Goal: Transaction & Acquisition: Download file/media

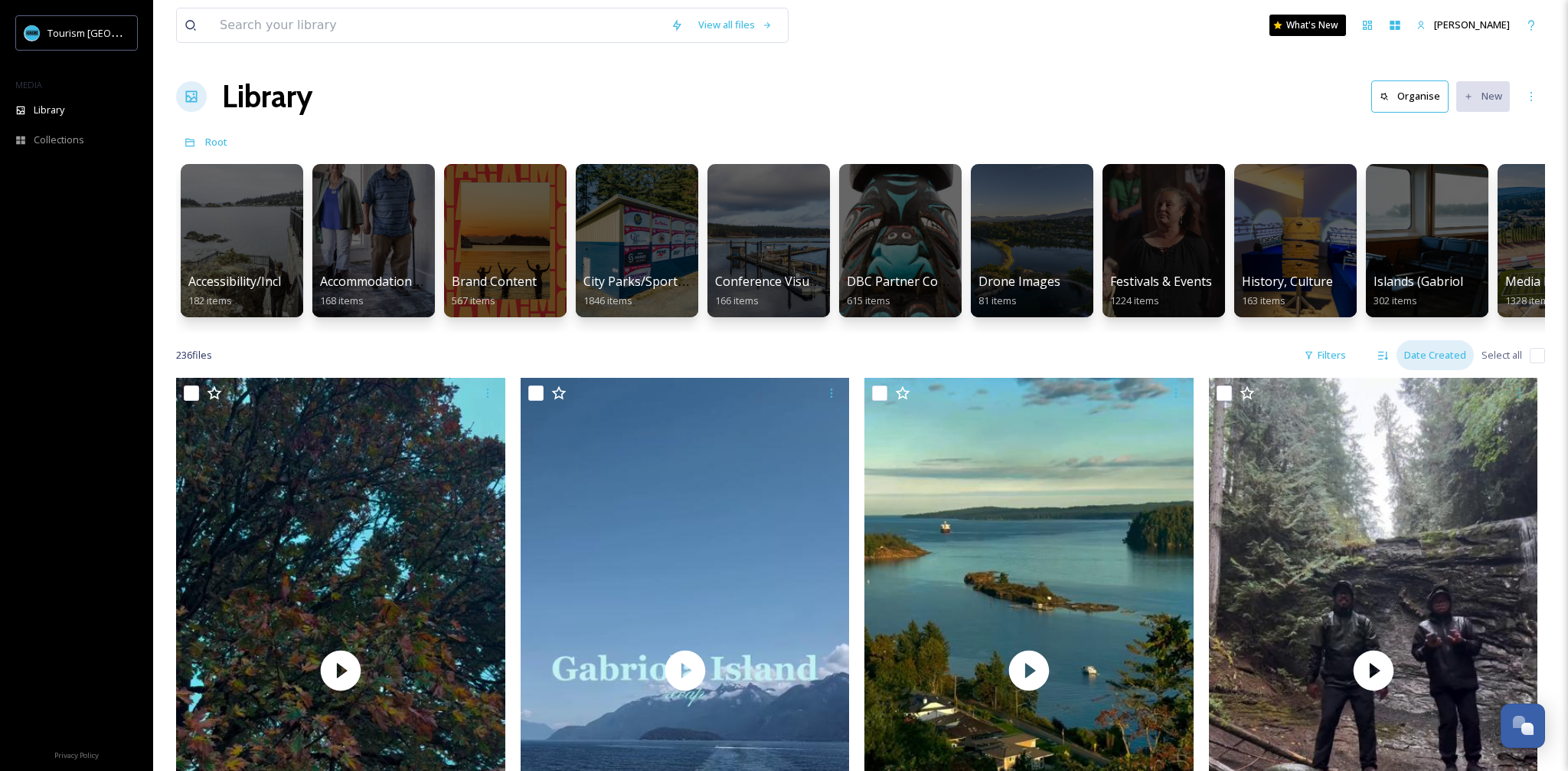
click at [1435, 357] on div "Date Created" at bounding box center [1434, 355] width 77 height 30
click at [382, 20] on input at bounding box center [437, 25] width 451 height 34
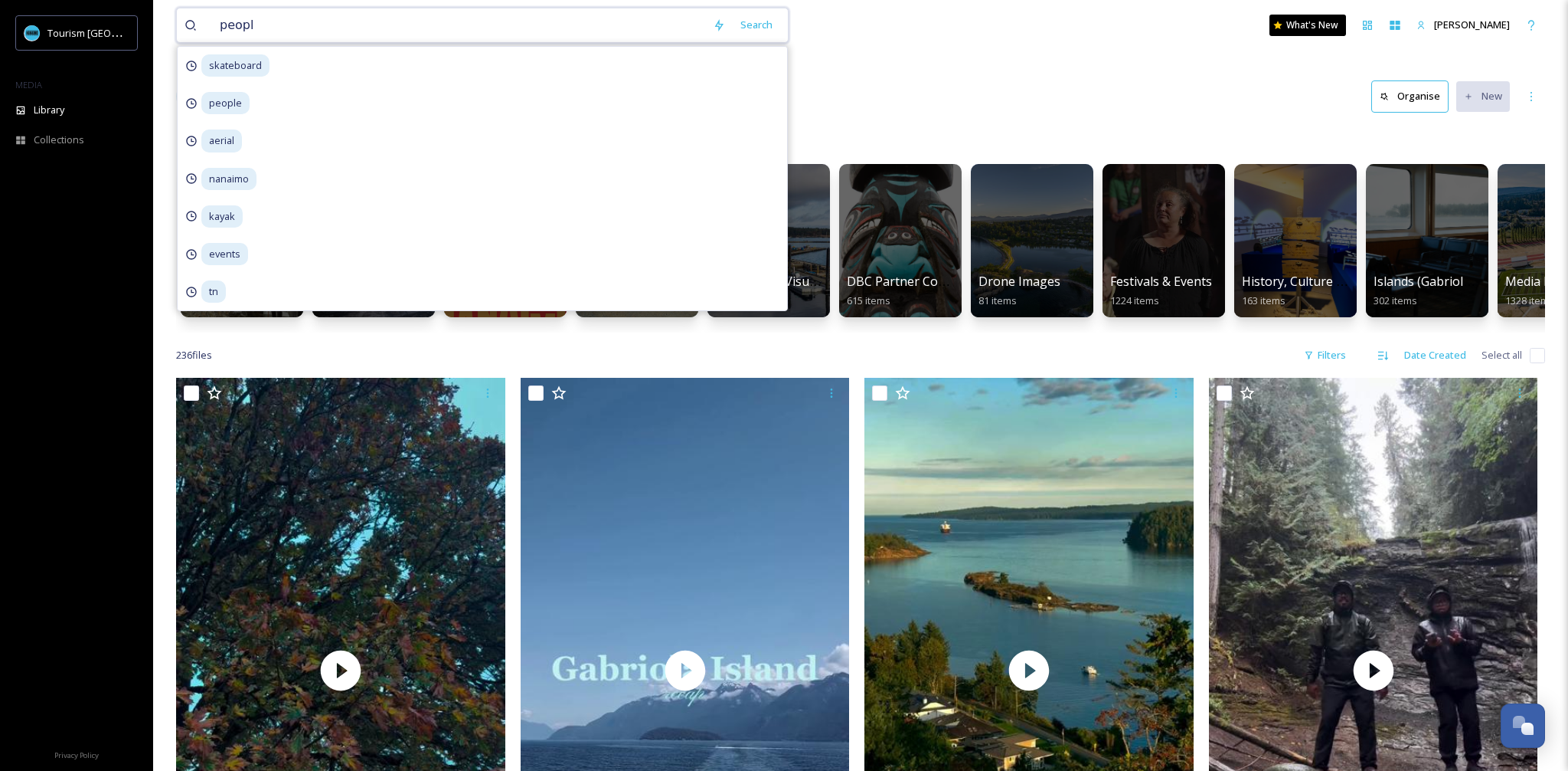
type input "people"
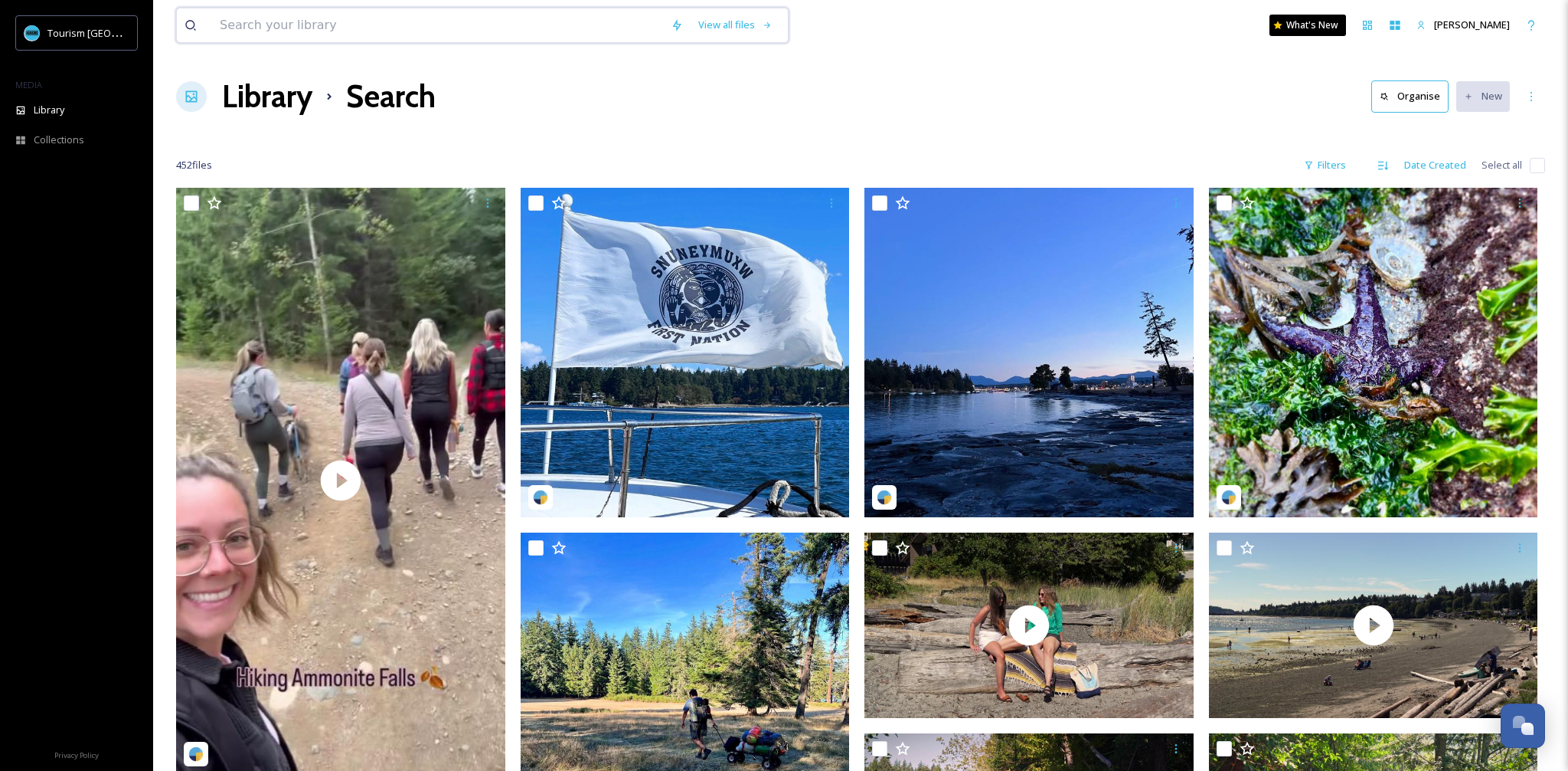
click at [356, 33] on input at bounding box center [437, 25] width 451 height 34
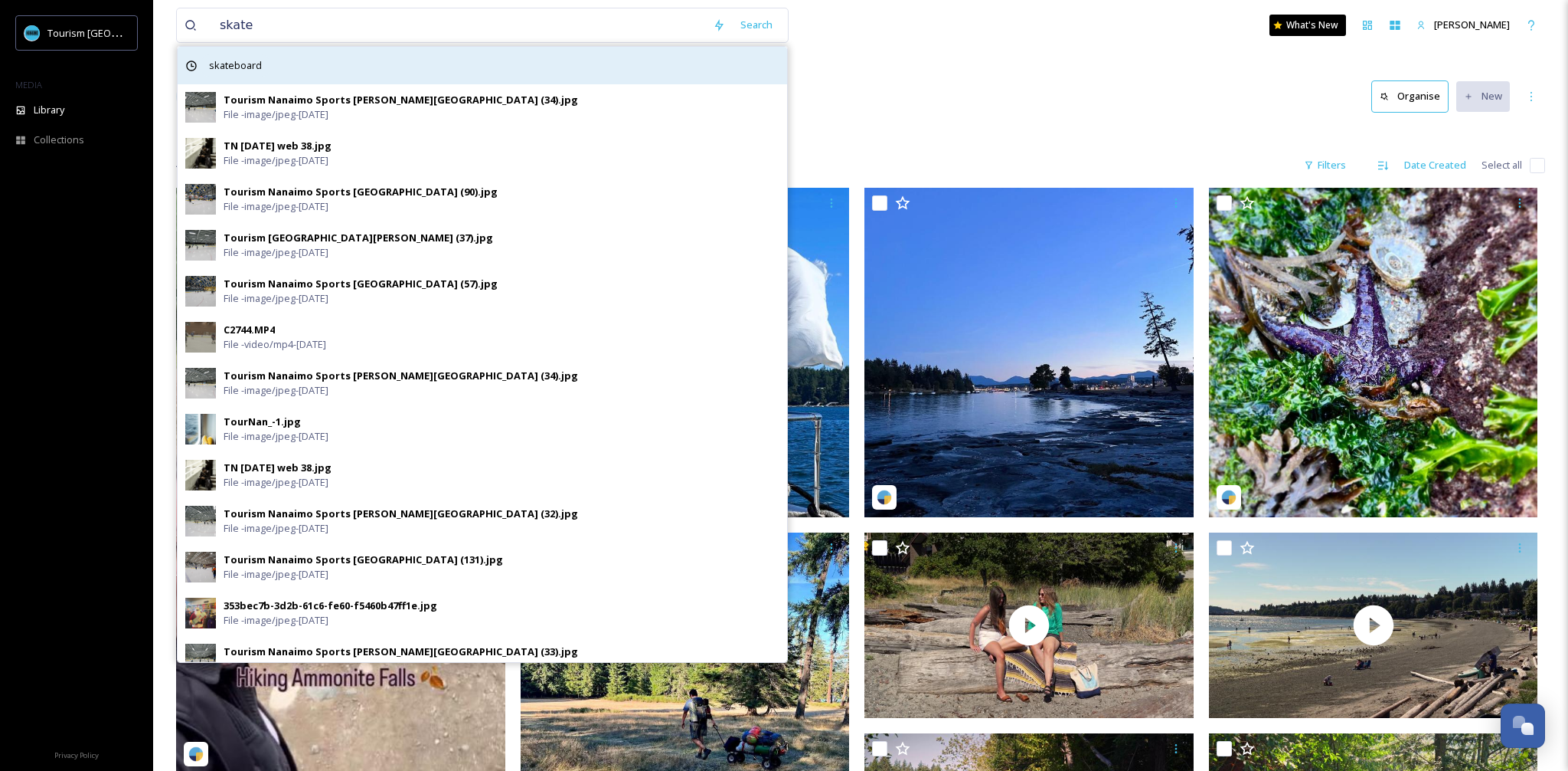
click at [311, 70] on div "skateboard" at bounding box center [482, 65] width 609 height 37
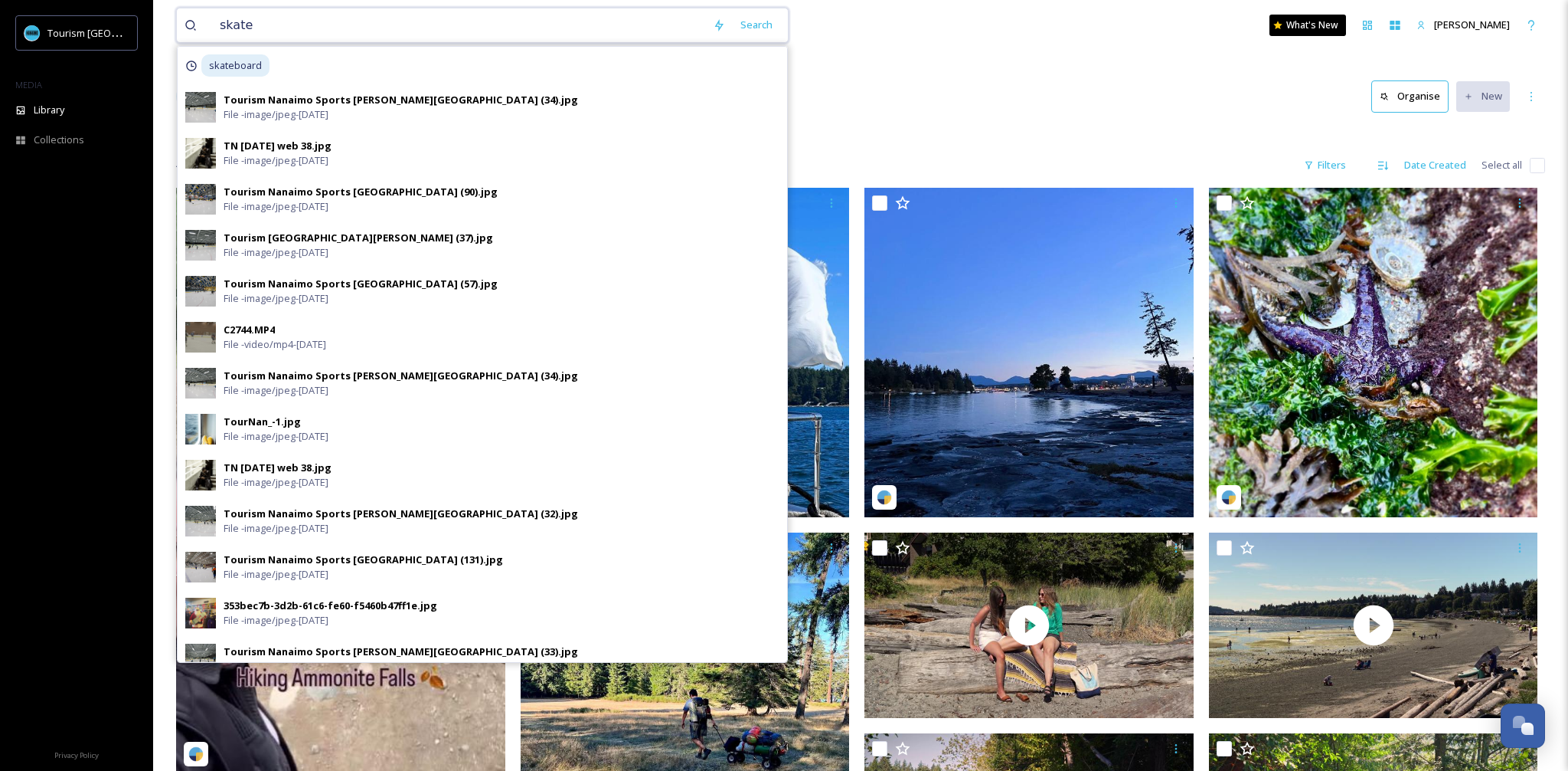
click at [266, 24] on input "skate" at bounding box center [458, 25] width 493 height 34
type input "skateboard"
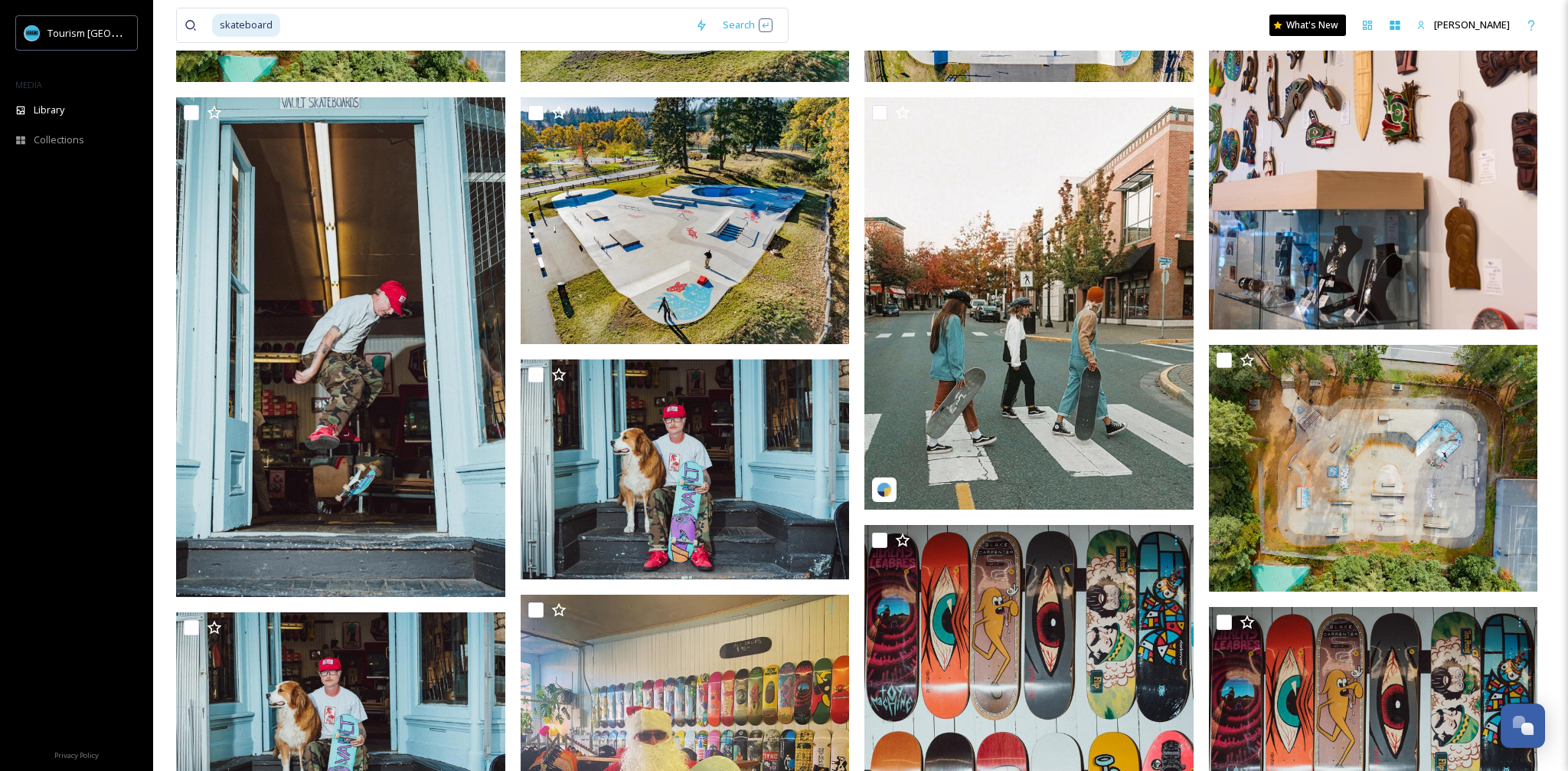
scroll to position [353, 0]
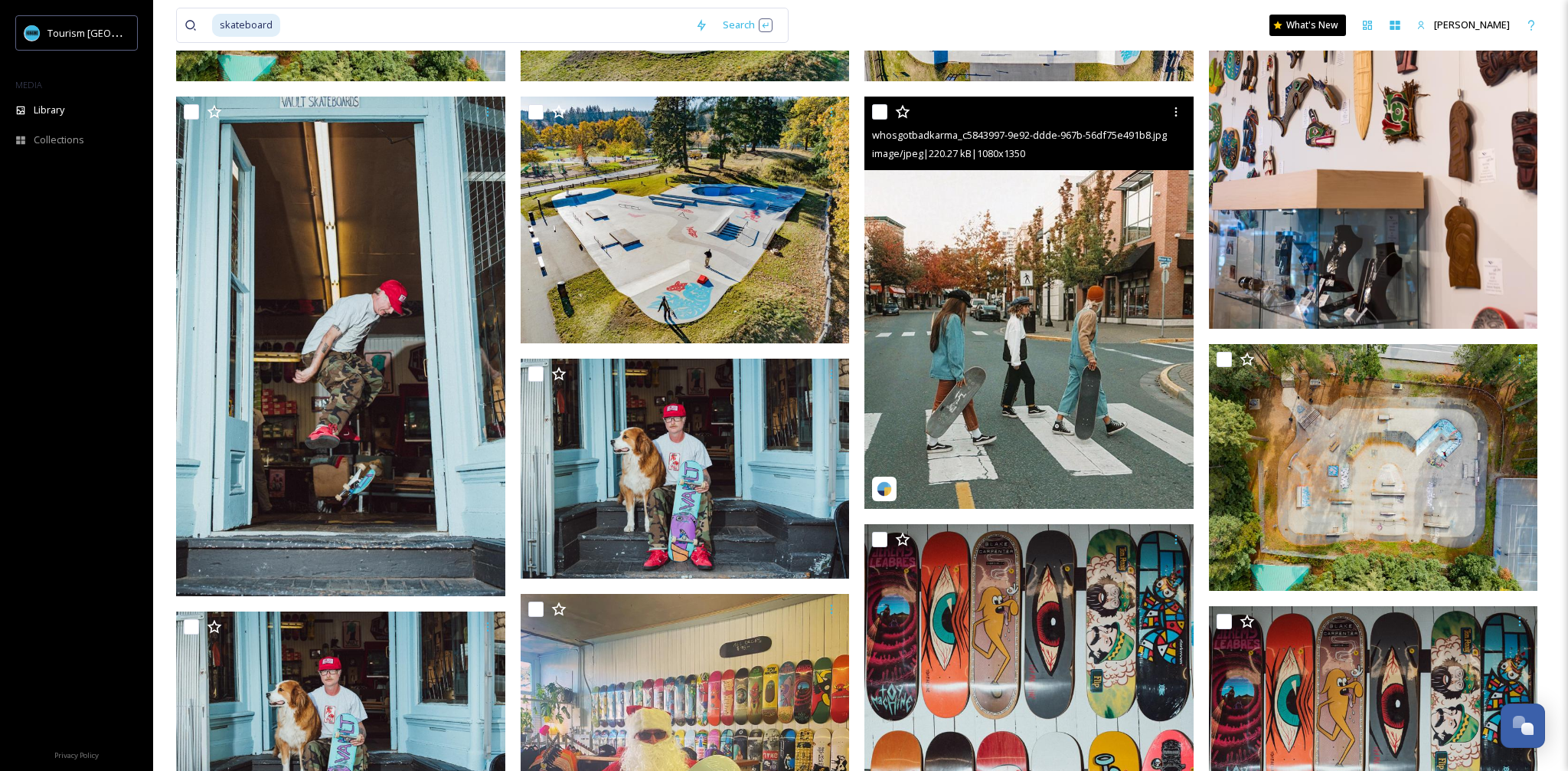
click at [1069, 397] on img at bounding box center [1029, 302] width 330 height 412
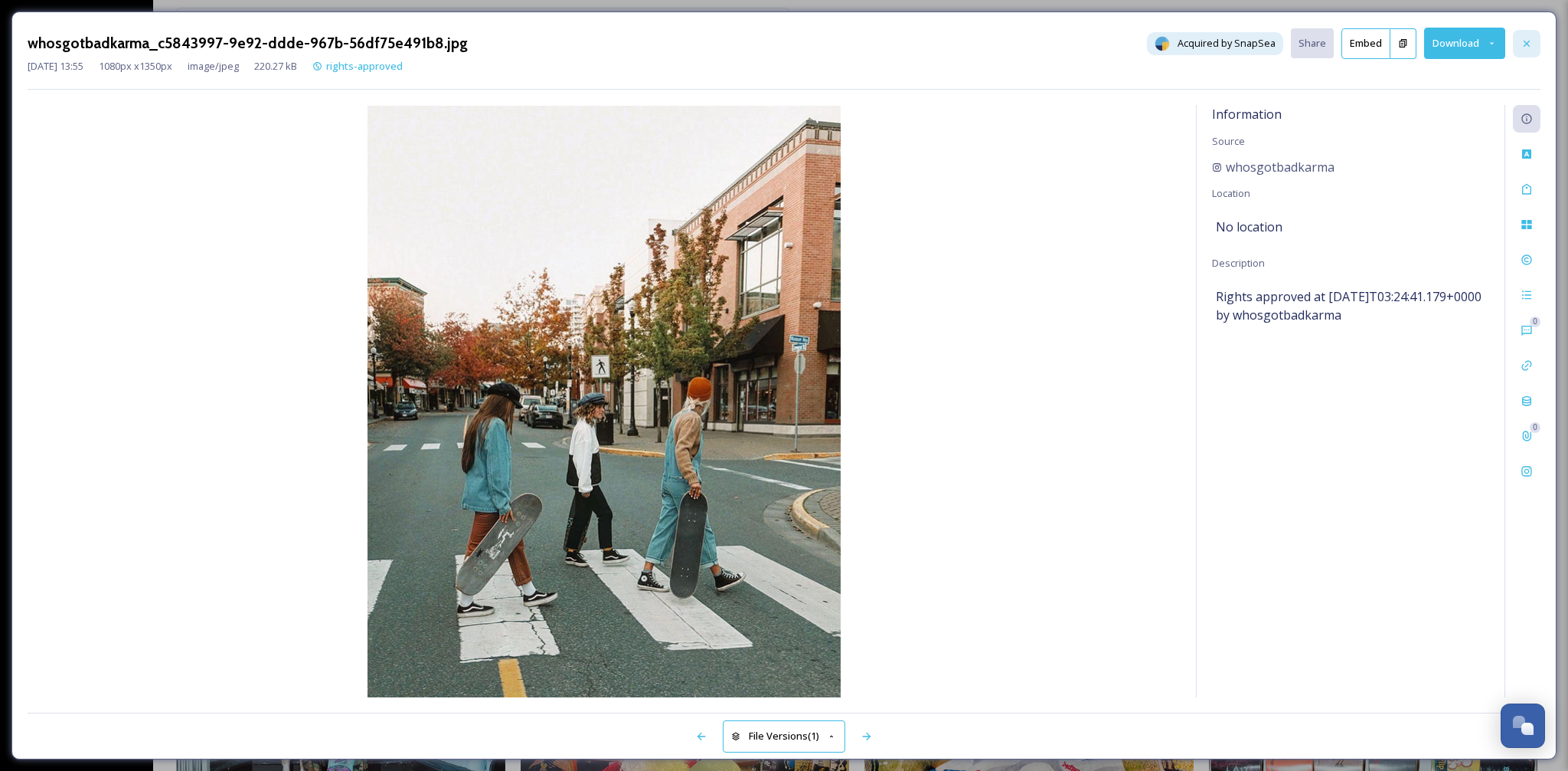
click at [1522, 40] on icon at bounding box center [1526, 43] width 12 height 12
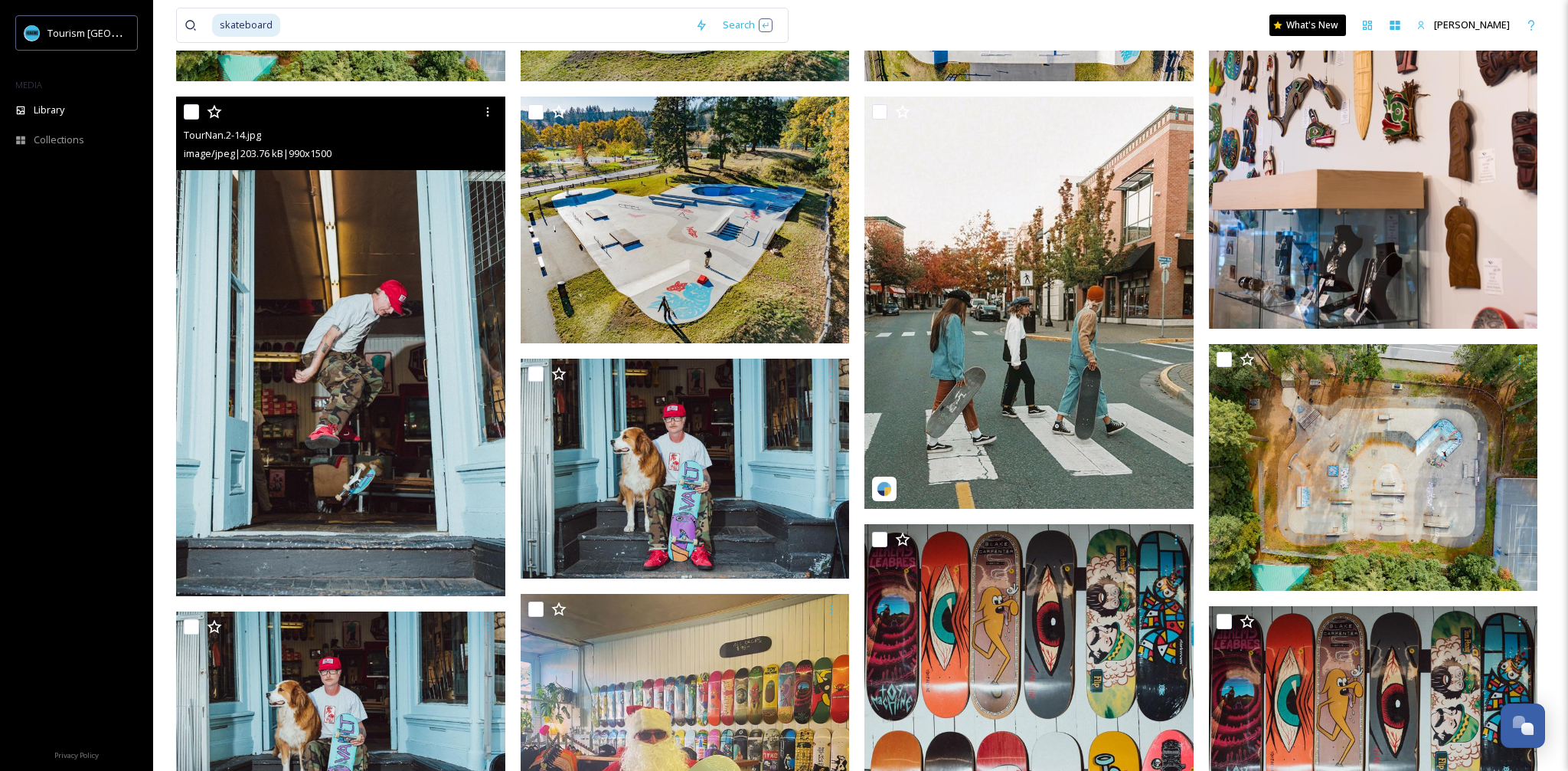
click at [381, 322] on img at bounding box center [340, 345] width 330 height 499
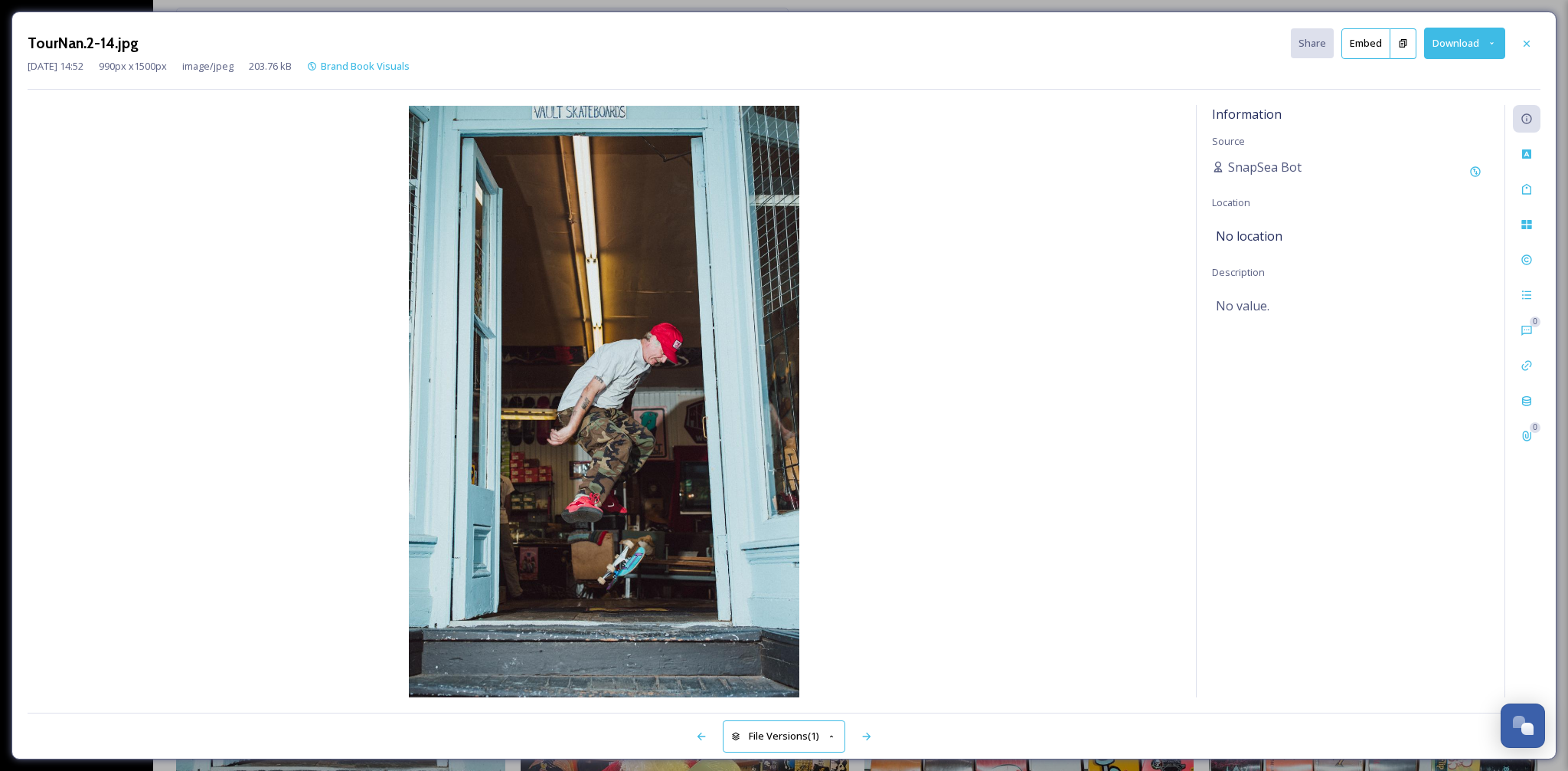
click at [1456, 50] on button "Download" at bounding box center [1464, 43] width 81 height 32
click at [1441, 81] on span "Download Original (990 x 1500)" at bounding box center [1424, 78] width 139 height 14
